Goal: Information Seeking & Learning: Learn about a topic

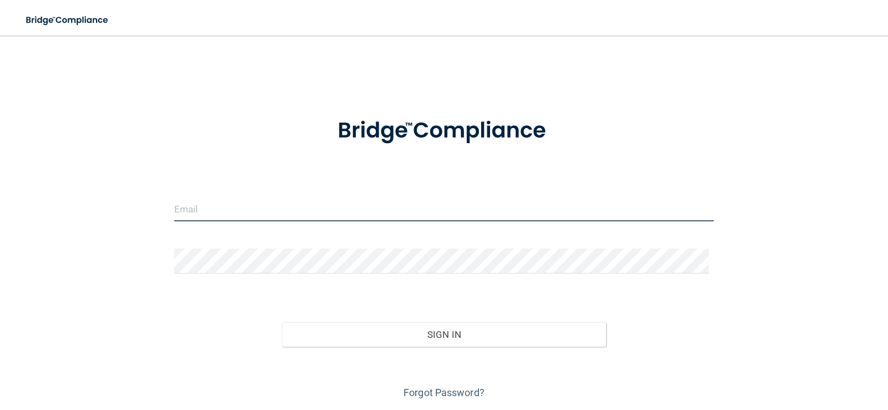
click at [230, 214] on input "email" at bounding box center [444, 208] width 540 height 25
type input "[EMAIL_ADDRESS][DOMAIN_NAME]"
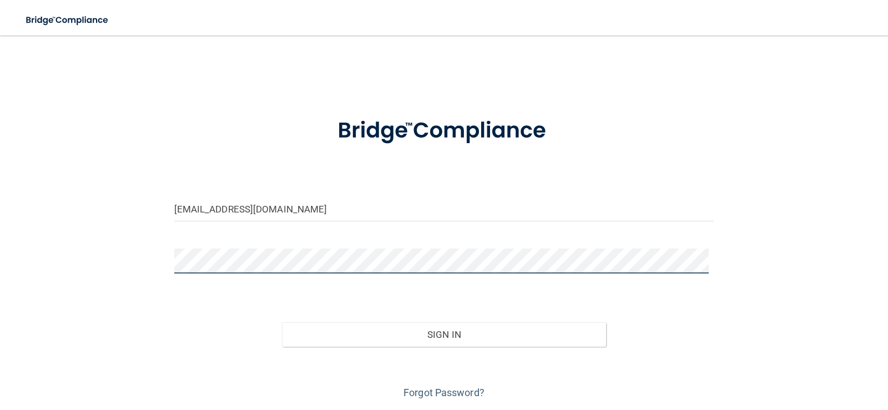
click at [282, 322] on button "Sign In" at bounding box center [444, 334] width 324 height 24
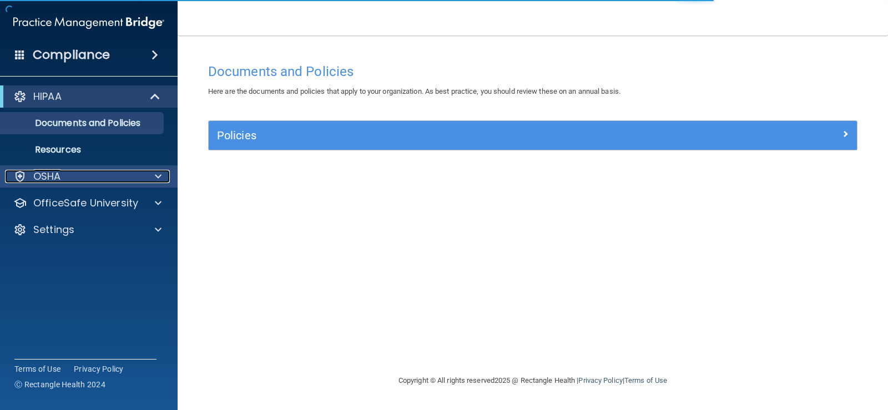
click at [151, 178] on div at bounding box center [157, 176] width 28 height 13
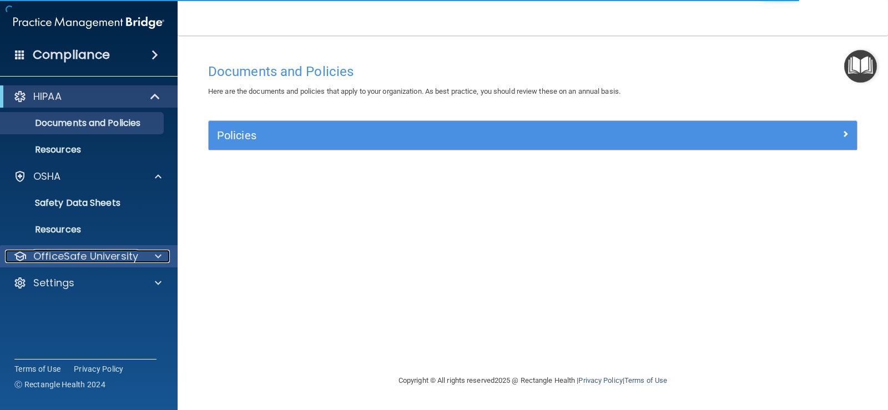
click at [93, 250] on p "OfficeSafe University" at bounding box center [85, 256] width 105 height 13
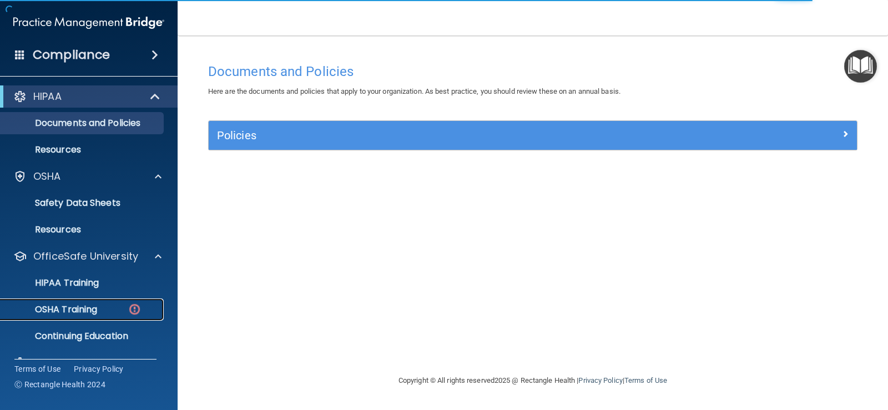
click at [94, 316] on link "OSHA Training" at bounding box center [76, 310] width 175 height 22
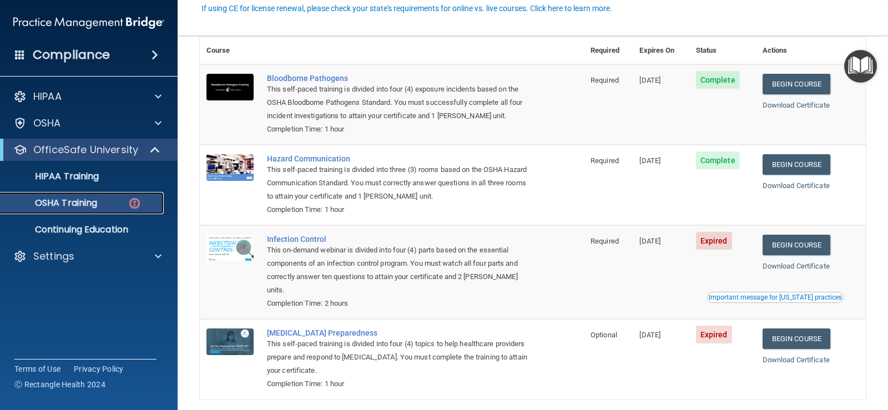
scroll to position [111, 0]
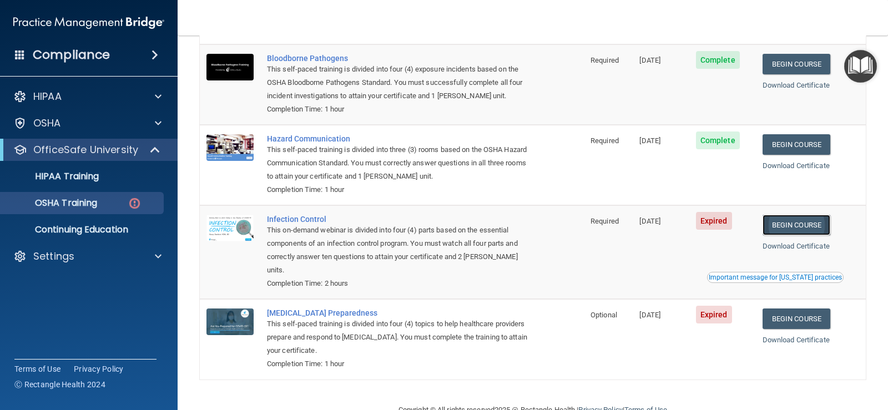
click at [799, 225] on link "Begin Course" at bounding box center [797, 225] width 68 height 21
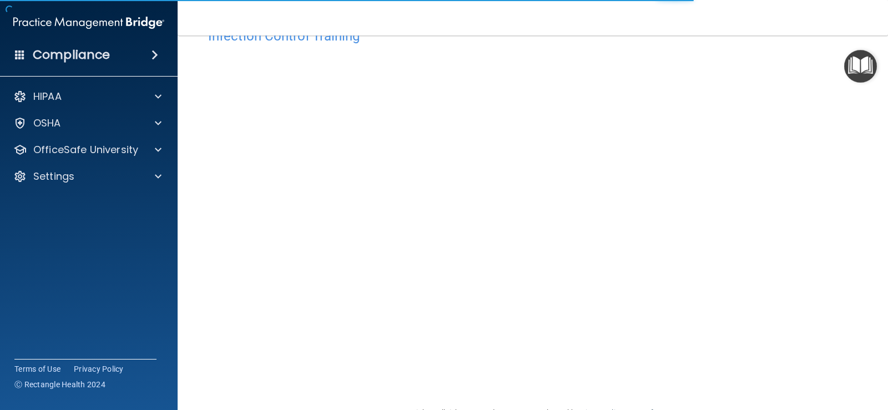
scroll to position [55, 0]
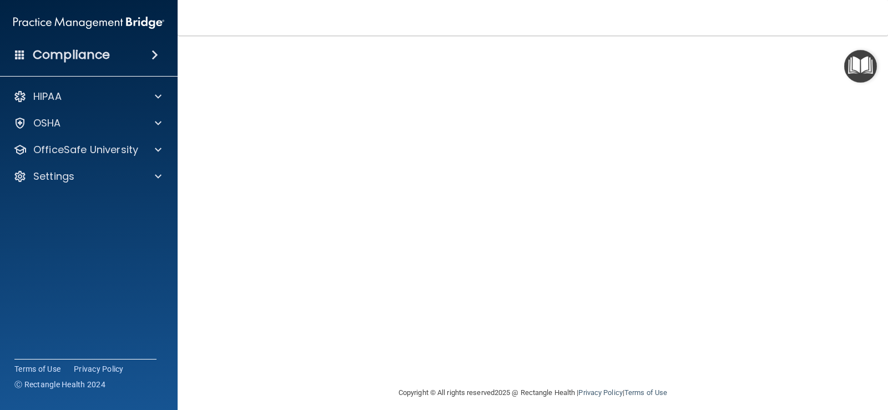
click at [821, 273] on div "Infection Control Training This course doesn’t expire until 09/23/2025. Are you…" at bounding box center [533, 194] width 666 height 384
